Goal: Find specific page/section: Find specific page/section

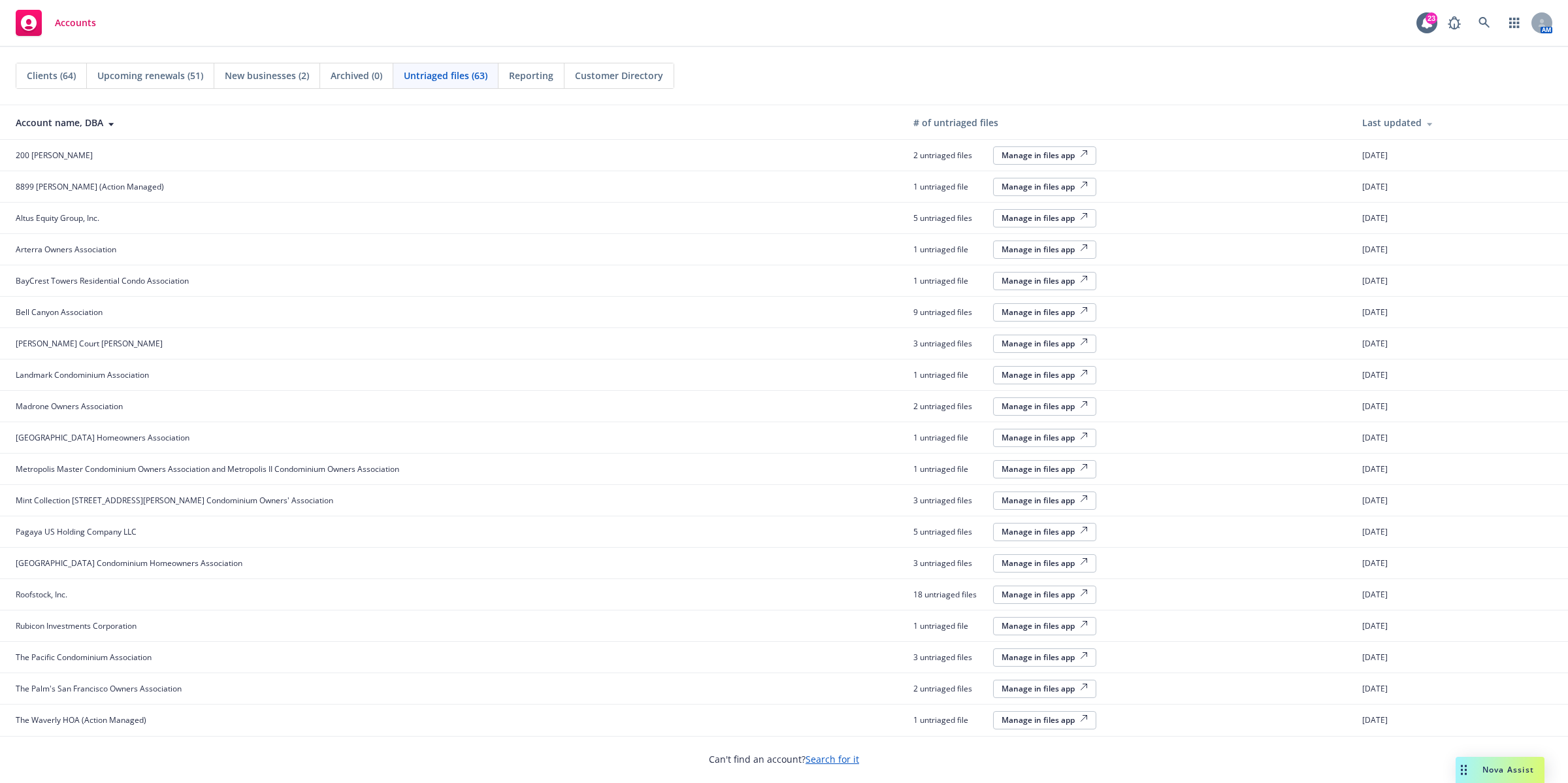
click at [61, 159] on span "200 [PERSON_NAME]" at bounding box center [54, 155] width 77 height 11
click at [41, 25] on rect at bounding box center [28, 22] width 26 height 26
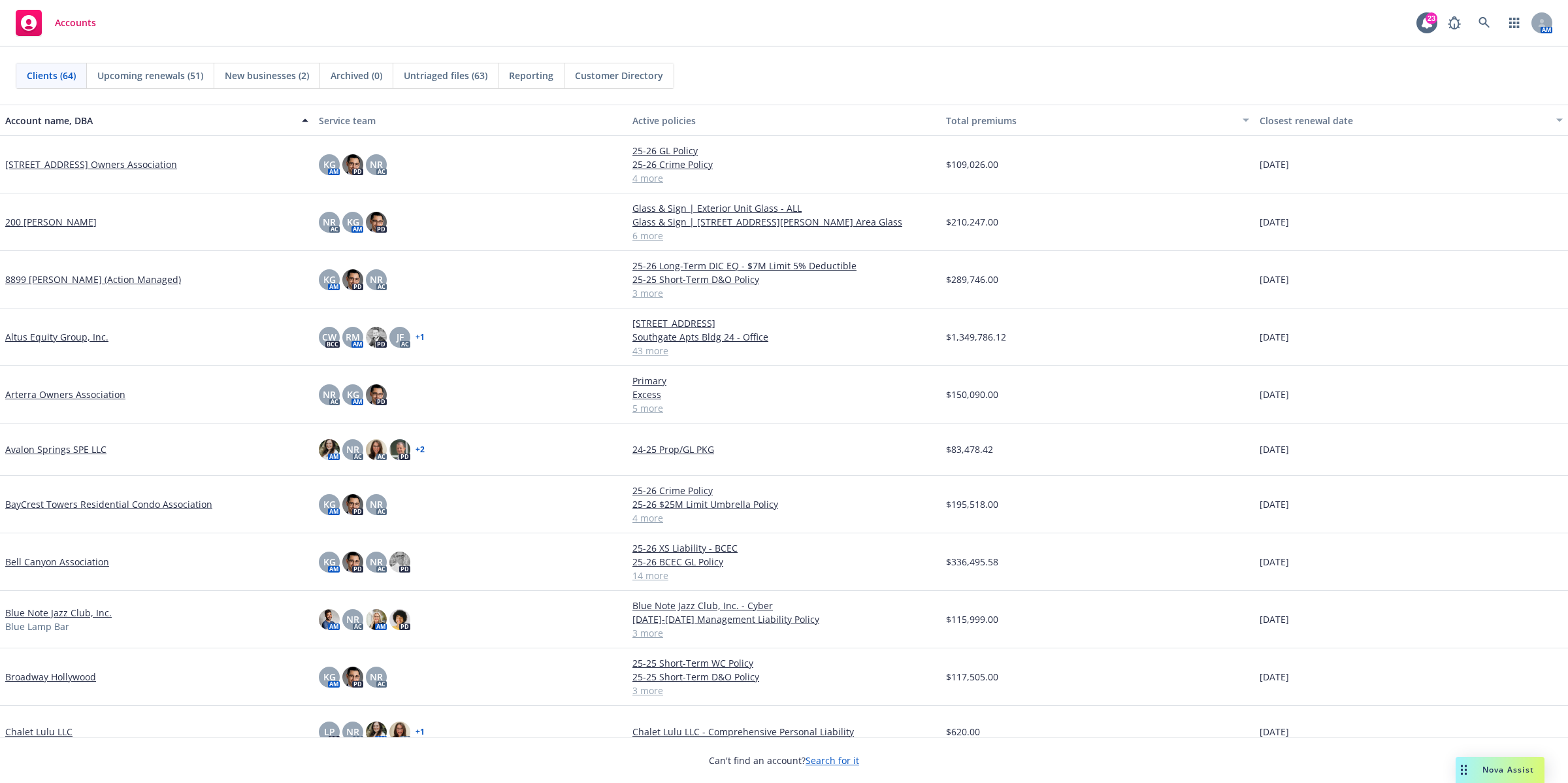
click at [437, 83] on div "Untriaged files (63)" at bounding box center [446, 76] width 105 height 25
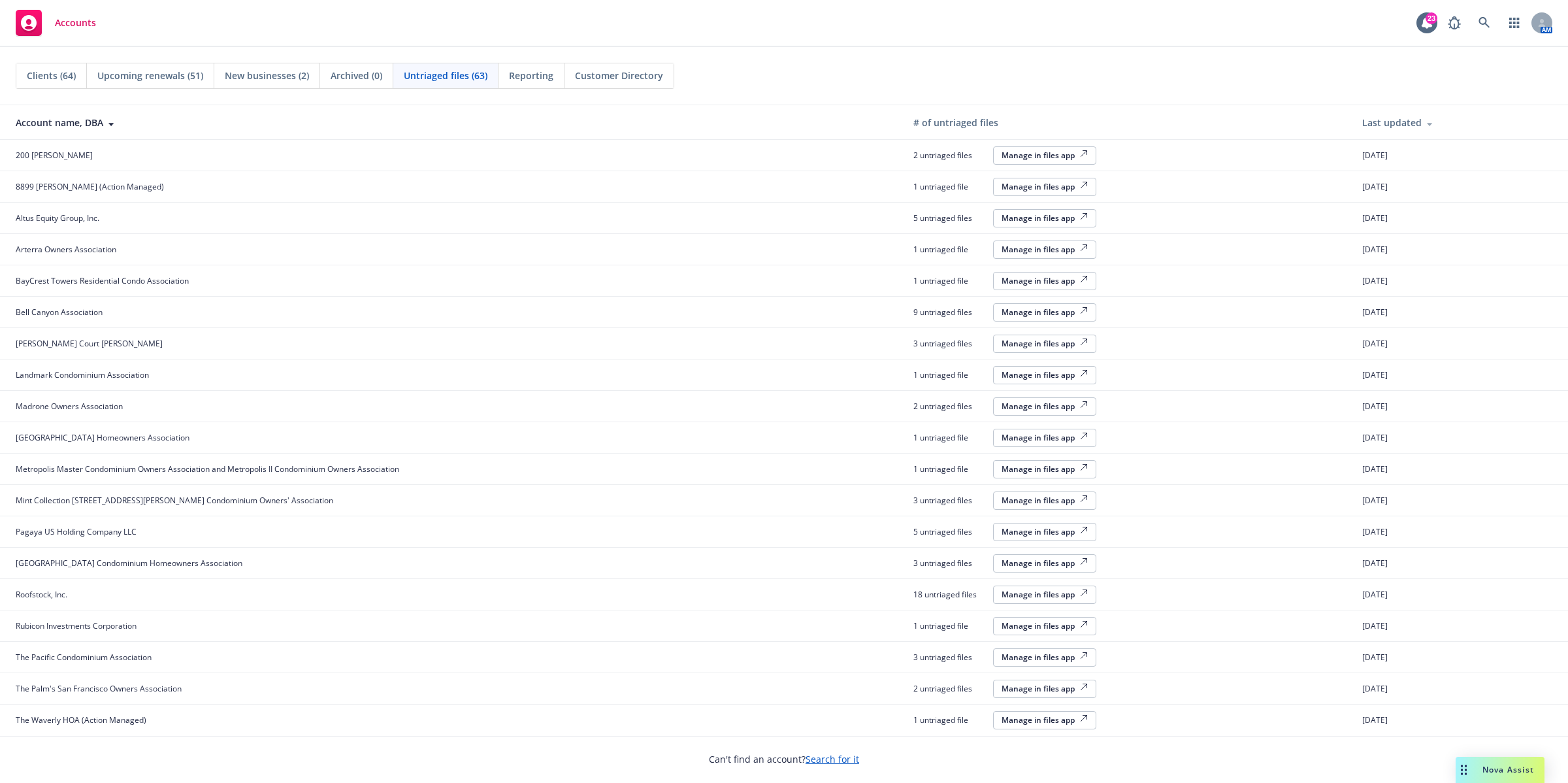
click at [56, 71] on span "Clients (64)" at bounding box center [51, 75] width 49 height 13
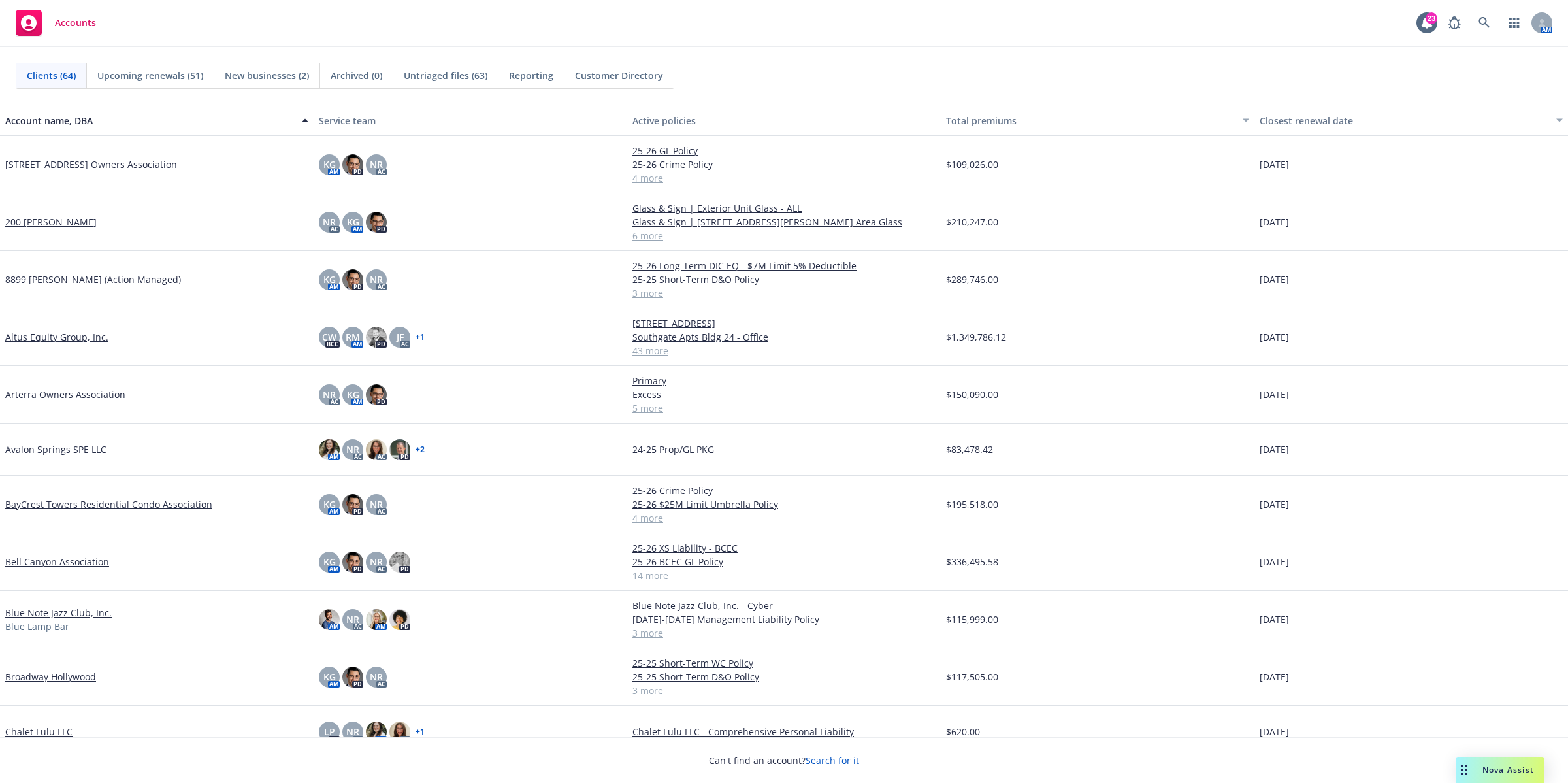
click at [70, 165] on link "[STREET_ADDRESS] Owners Association" at bounding box center [91, 164] width 172 height 13
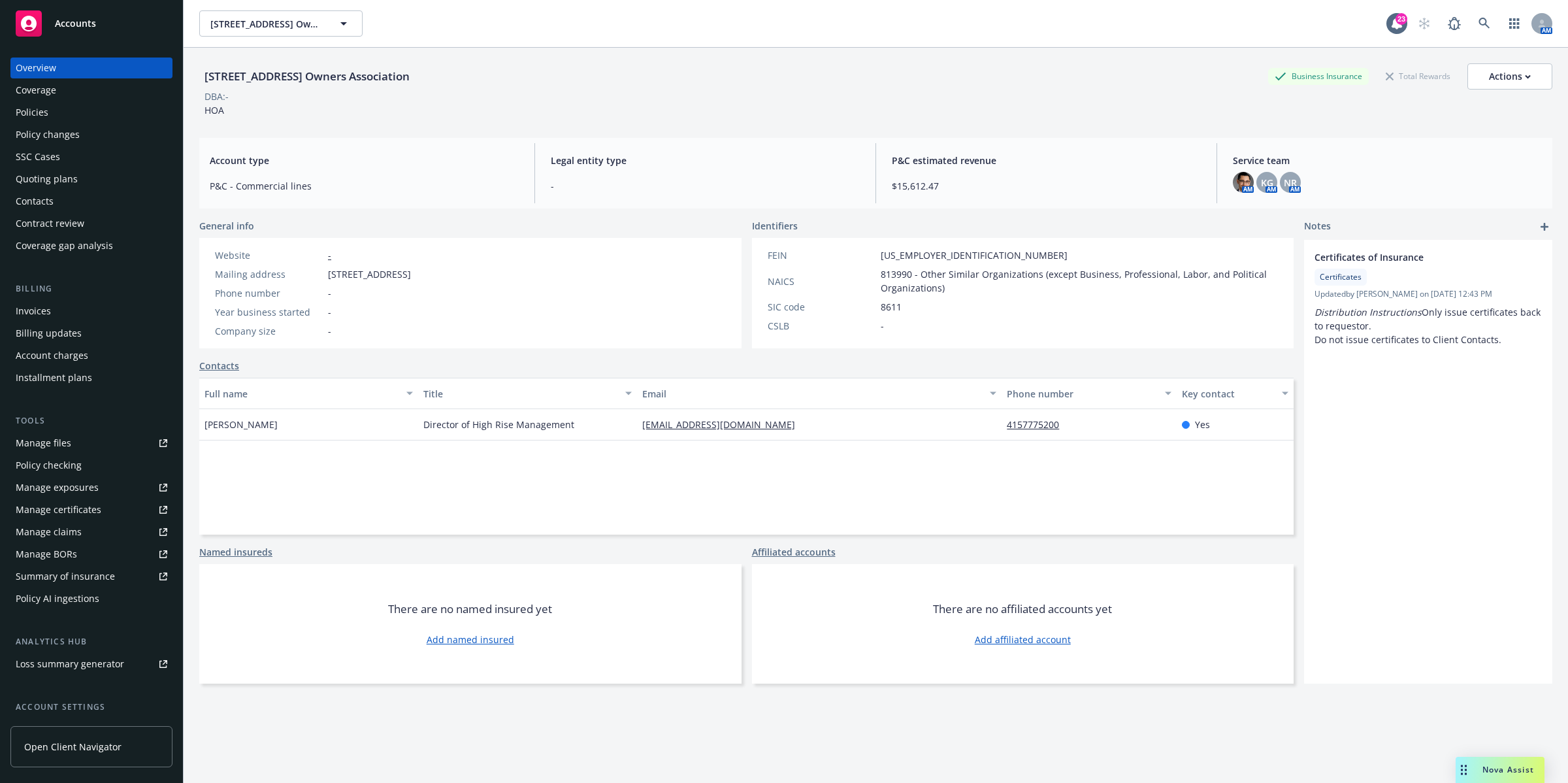
click at [47, 155] on div "SSC Cases" at bounding box center [38, 156] width 45 height 21
